Goal: Information Seeking & Learning: Check status

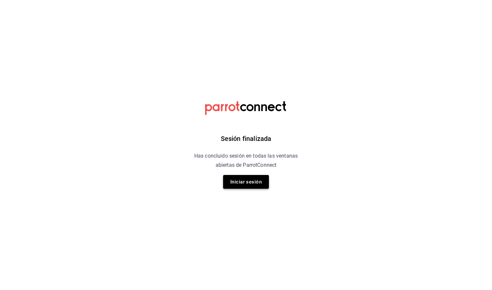
click at [239, 180] on button "Iniciar sesión" at bounding box center [246, 182] width 46 height 14
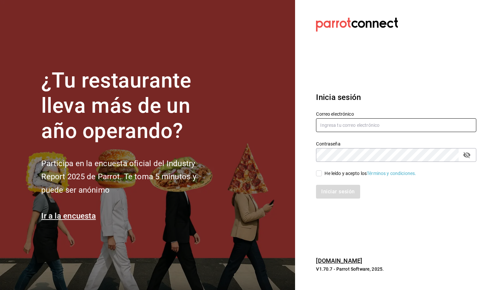
type input "[EMAIL_ADDRESS][DOMAIN_NAME]"
click at [322, 177] on div "Iniciar sesión" at bounding box center [392, 188] width 168 height 22
click at [320, 172] on input "He leído y acepto los Términos y condiciones." at bounding box center [319, 173] width 6 height 6
checkbox input "true"
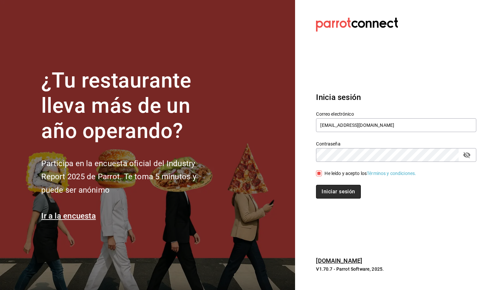
click at [329, 193] on button "Iniciar sesión" at bounding box center [338, 192] width 44 height 14
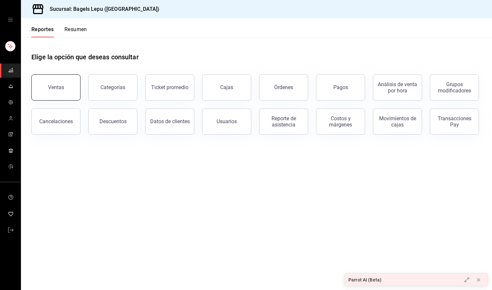
click at [73, 89] on button "Ventas" at bounding box center [55, 87] width 49 height 26
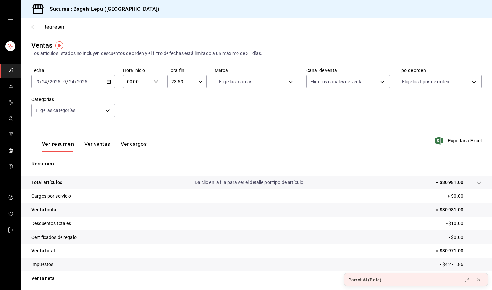
click at [110, 81] on icon "button" at bounding box center [108, 81] width 5 height 5
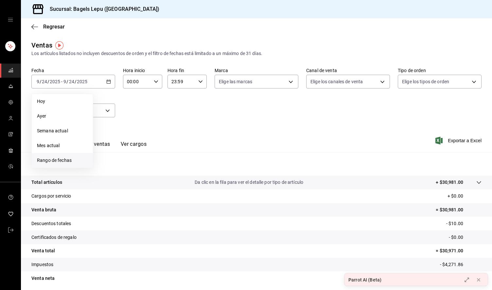
click at [69, 162] on span "Rango de fechas" at bounding box center [62, 160] width 51 height 7
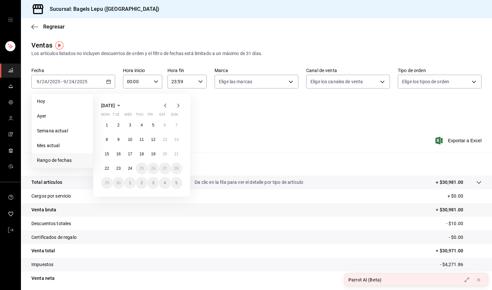
click at [166, 106] on icon "button" at bounding box center [165, 105] width 8 height 8
click at [152, 125] on abbr "1" at bounding box center [153, 125] width 2 height 5
click at [175, 182] on abbr "31" at bounding box center [176, 182] width 4 height 5
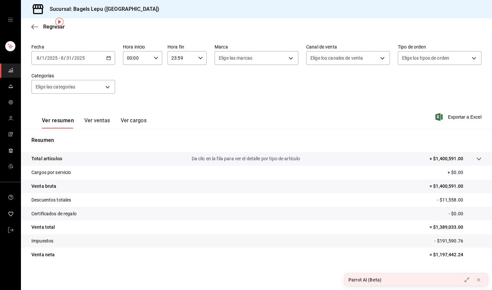
scroll to position [24, 0]
click at [263, 58] on body "Sucursal: Bagels Lepu ([GEOGRAPHIC_DATA]) Regresar Ventas Los artículos listado…" at bounding box center [246, 145] width 492 height 290
click at [332, 51] on div at bounding box center [246, 145] width 492 height 290
click at [338, 55] on body "Sucursal: Bagels Lepu (Roma) Regresar Ventas Los artículos listados no incluyen…" at bounding box center [246, 145] width 492 height 290
click at [402, 55] on div at bounding box center [246, 145] width 492 height 290
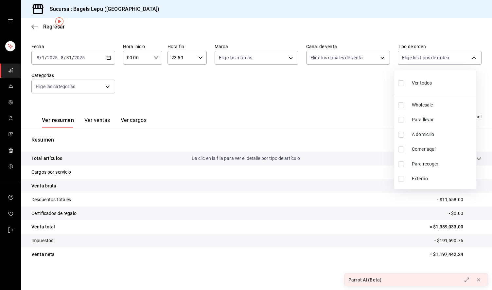
click at [402, 55] on body "Sucursal: Bagels Lepu (Roma) Regresar Ventas Los artículos listados no incluyen…" at bounding box center [246, 145] width 492 height 290
click at [405, 104] on label at bounding box center [402, 105] width 9 height 6
click at [404, 104] on input "checkbox" at bounding box center [401, 105] width 6 height 6
checkbox input "false"
click at [400, 105] on input "checkbox" at bounding box center [401, 105] width 6 height 6
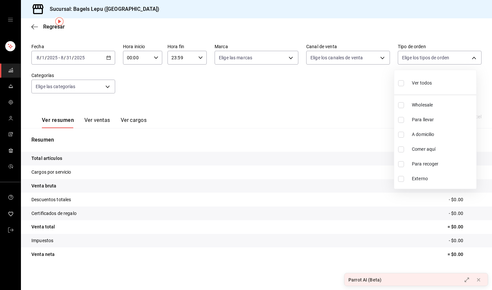
checkbox input "true"
click at [308, 75] on div at bounding box center [246, 145] width 492 height 290
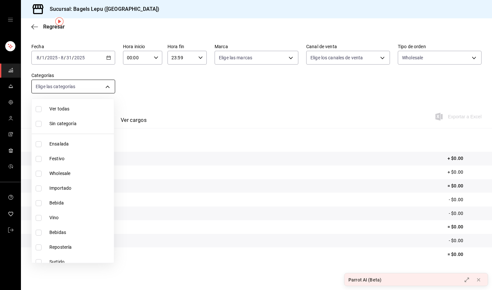
click at [102, 87] on body "Sucursal: Bagels Lepu (Roma) Regresar Ventas Los artículos listados no incluyen…" at bounding box center [246, 145] width 492 height 290
click at [176, 81] on div at bounding box center [246, 145] width 492 height 290
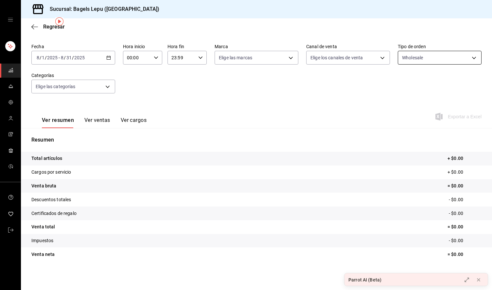
click at [418, 55] on body "Sucursal: Bagels Lepu (Roma) Regresar Ventas Los artículos listados no incluyen…" at bounding box center [246, 145] width 492 height 290
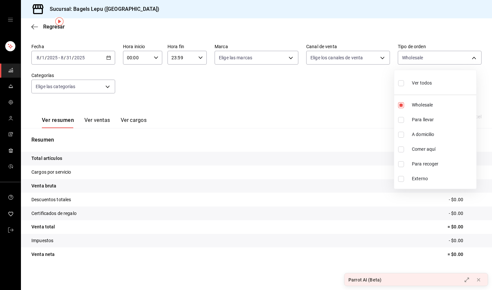
click at [414, 84] on span "Ver todos" at bounding box center [422, 82] width 20 height 7
type input "83fcf2a1-486c-479d-a459-7ae9070ad679,4ba33f04-2490-4854-b977-ffe9d870c5fb,13337…"
checkbox input "true"
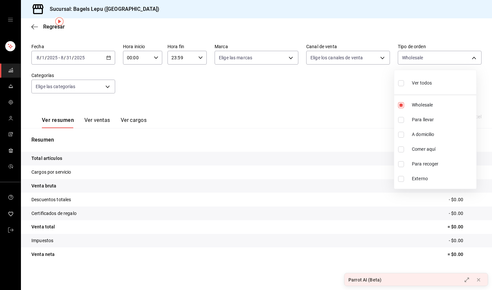
checkbox input "true"
click at [105, 88] on div at bounding box center [246, 145] width 492 height 290
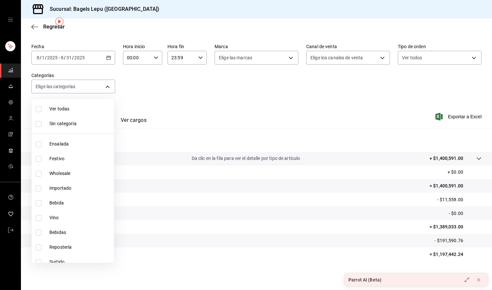
click at [105, 88] on body "Sucursal: Bagels Lepu (Roma) Regresar Ventas Los artículos listados no incluyen…" at bounding box center [246, 145] width 492 height 290
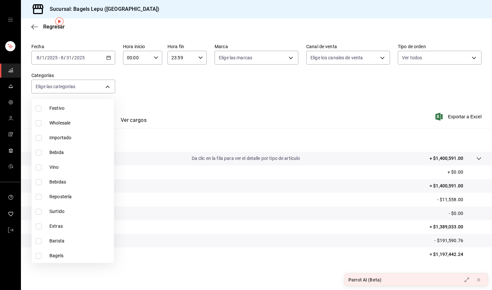
click at [171, 90] on div at bounding box center [246, 145] width 492 height 290
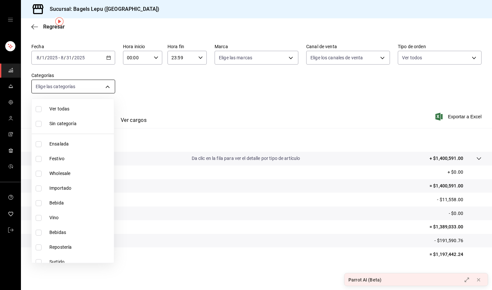
click at [105, 89] on body "Sucursal: Bagels Lepu (Roma) Regresar Ventas Los artículos listados no incluyen…" at bounding box center [246, 145] width 492 height 290
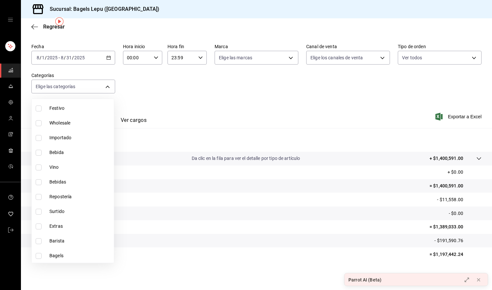
click at [43, 123] on label at bounding box center [40, 123] width 9 height 6
click at [42, 123] on input "checkbox" at bounding box center [39, 123] width 6 height 6
checkbox input "false"
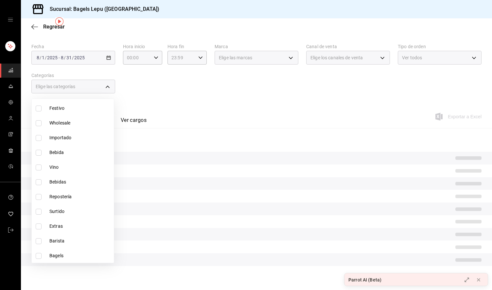
click at [38, 123] on input "checkbox" at bounding box center [39, 123] width 6 height 6
checkbox input "true"
type input "8e341ce4-9aa8-4b29-9fe0-f92945fec035"
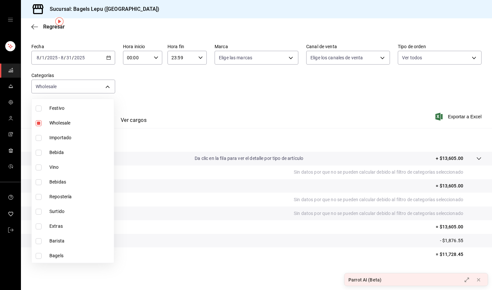
click at [170, 93] on div at bounding box center [246, 145] width 492 height 290
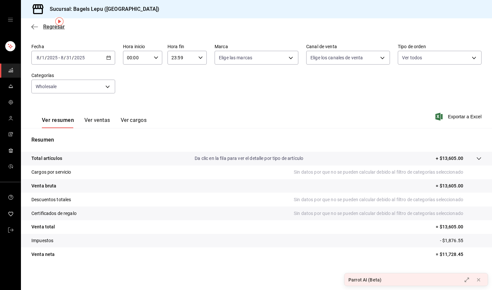
click at [36, 26] on icon "button" at bounding box center [34, 27] width 7 height 6
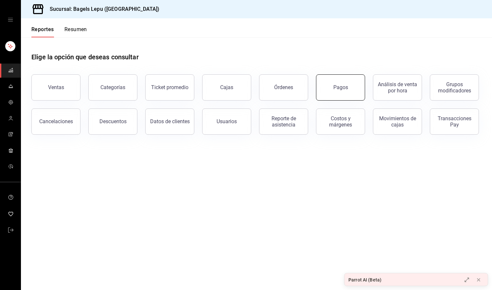
click at [334, 85] on button "Pagos" at bounding box center [340, 87] width 49 height 26
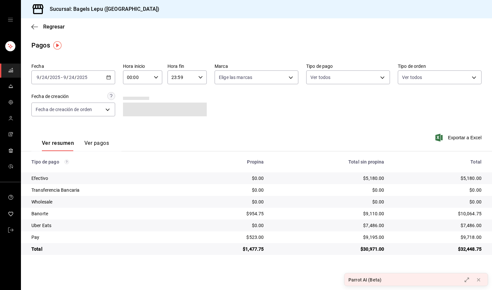
click at [103, 76] on div "2025-09-24 9 / 24 / 2025 - 2025-09-24 9 / 24 / 2025" at bounding box center [73, 77] width 84 height 14
click at [108, 78] on icon "button" at bounding box center [108, 77] width 5 height 5
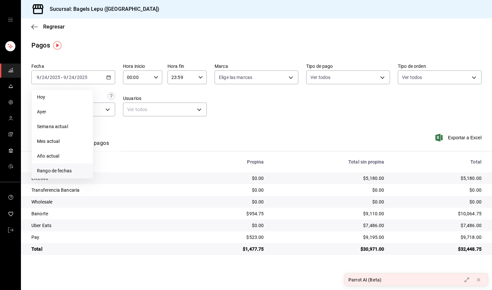
click at [58, 168] on span "Rango de fechas" at bounding box center [62, 170] width 51 height 7
click at [165, 101] on icon "button" at bounding box center [165, 101] width 2 height 4
click at [154, 122] on abbr "1" at bounding box center [153, 120] width 2 height 5
click at [179, 176] on button "31" at bounding box center [176, 178] width 11 height 12
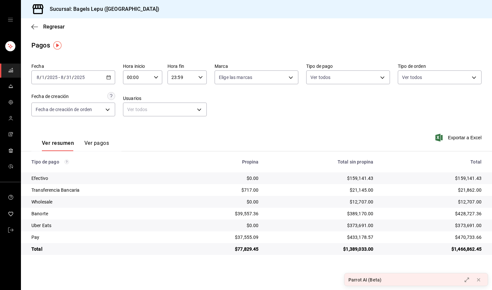
click at [236, 128] on div "Ver resumen Ver pagos Exportar a Excel" at bounding box center [256, 141] width 471 height 35
click at [111, 110] on body "Sucursal: Bagels Lepu (Roma) Regresar Pagos Fecha 2025-08-01 8 / 1 / 2025 - 202…" at bounding box center [246, 145] width 492 height 290
click at [361, 81] on div at bounding box center [246, 145] width 492 height 290
click at [370, 79] on body "Sucursal: Bagels Lepu (Roma) Regresar Pagos Fecha 2025-08-01 8 / 1 / 2025 - 202…" at bounding box center [246, 145] width 492 height 290
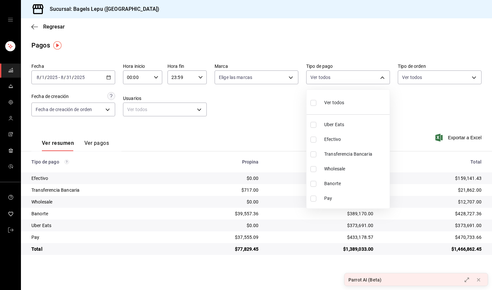
click at [312, 169] on input "checkbox" at bounding box center [313, 169] width 6 height 6
checkbox input "true"
type input "8ad24021-c86d-4ded-a8f7-0667fd65732b"
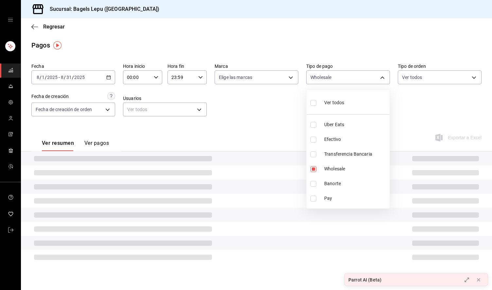
click at [274, 134] on div at bounding box center [246, 145] width 492 height 290
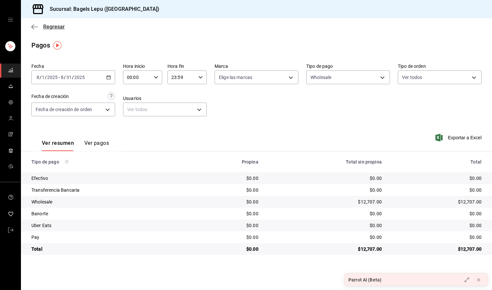
click at [35, 25] on icon "button" at bounding box center [34, 27] width 7 height 6
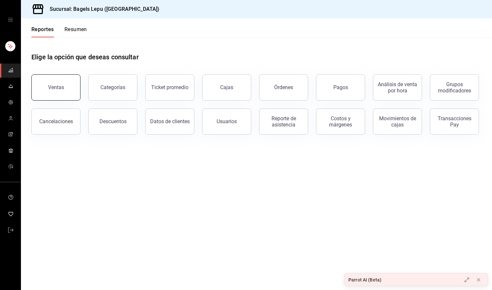
click at [68, 90] on button "Ventas" at bounding box center [55, 87] width 49 height 26
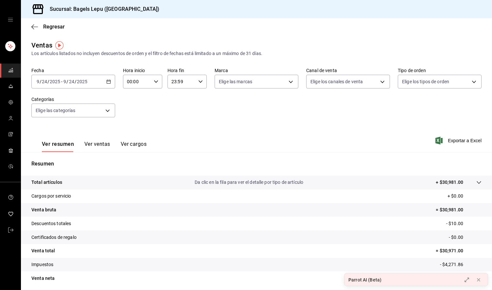
click at [108, 80] on icon "button" at bounding box center [108, 81] width 5 height 5
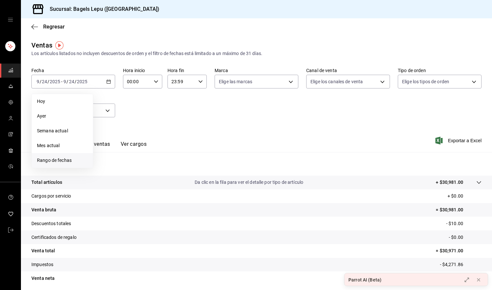
click at [76, 157] on span "Rango de fechas" at bounding box center [62, 160] width 51 height 7
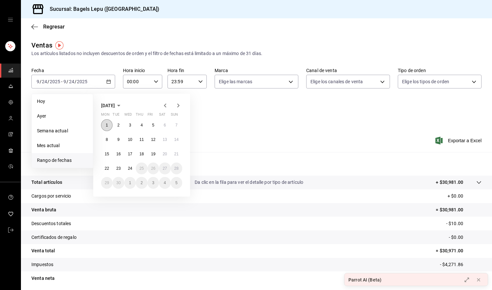
click at [108, 122] on button "1" at bounding box center [106, 125] width 11 height 12
click at [164, 106] on icon "button" at bounding box center [165, 105] width 8 height 8
click at [175, 186] on button "31" at bounding box center [176, 183] width 11 height 12
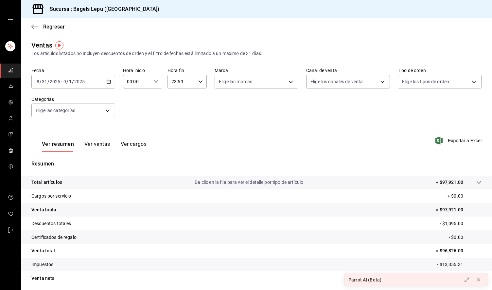
click at [107, 84] on div "2025-08-31 8 / 31 / 2025 - 2025-09-01 9 / 1 / 2025" at bounding box center [73, 82] width 84 height 14
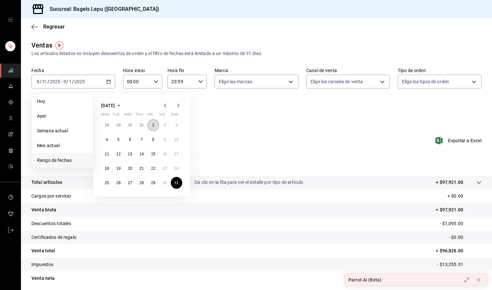
click at [152, 123] on abbr "1" at bounding box center [153, 125] width 2 height 5
click at [178, 182] on abbr "31" at bounding box center [176, 182] width 4 height 5
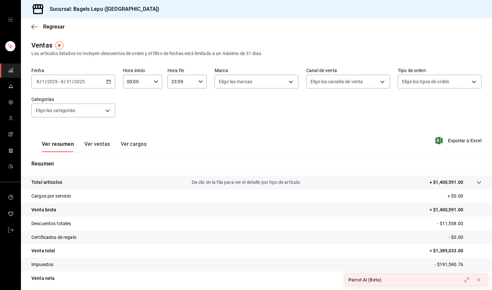
click at [101, 146] on button "Ver ventas" at bounding box center [97, 146] width 26 height 11
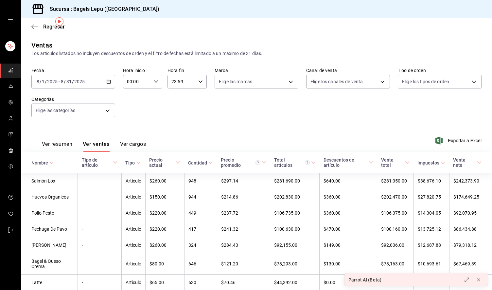
scroll to position [80, 0]
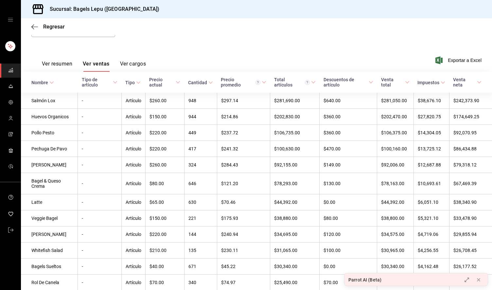
drag, startPoint x: 212, startPoint y: 158, endPoint x: 185, endPoint y: 73, distance: 89.1
click at [185, 73] on th "Cantidad" at bounding box center [200, 82] width 33 height 21
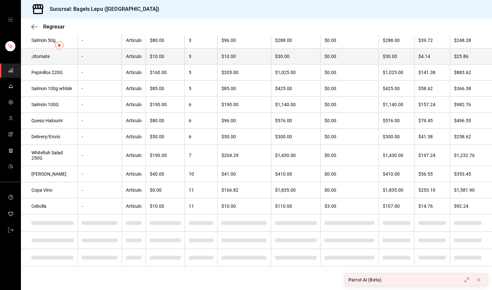
scroll to position [0, 0]
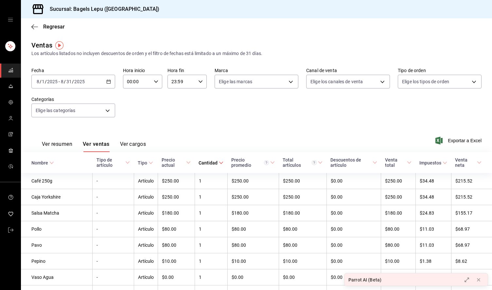
click at [213, 163] on div "Cantidad" at bounding box center [208, 162] width 19 height 5
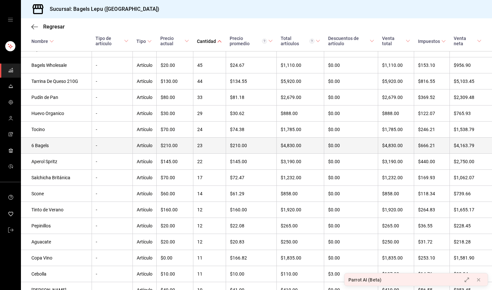
scroll to position [842, 0]
